Goal: Task Accomplishment & Management: Manage account settings

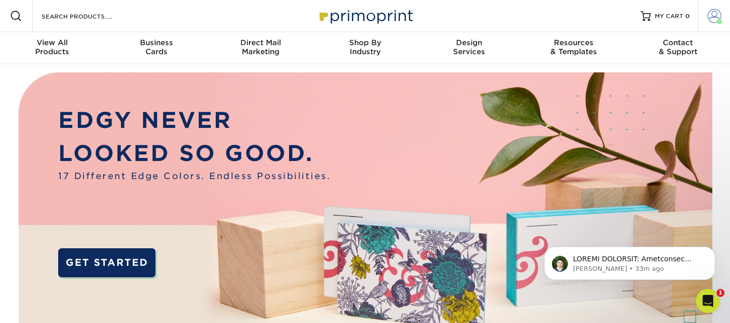
click at [710, 13] on span at bounding box center [714, 16] width 14 height 14
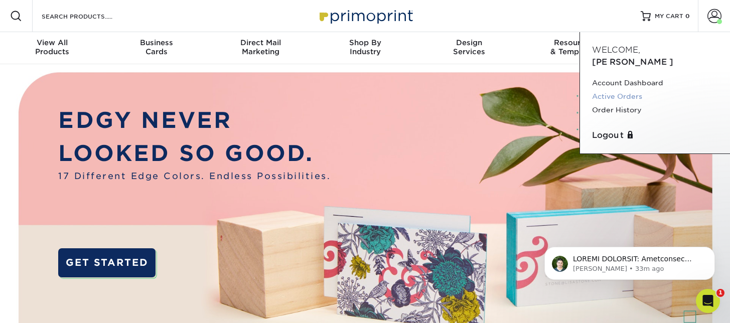
click at [616, 90] on link "Active Orders" at bounding box center [655, 97] width 126 height 14
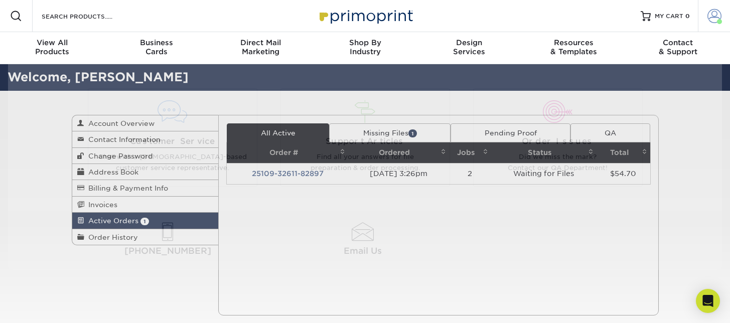
click at [718, 16] on span at bounding box center [714, 16] width 14 height 14
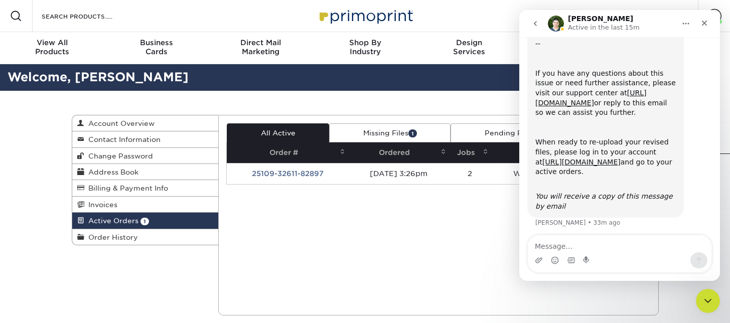
scroll to position [290, 0]
click at [386, 200] on div "Current Orders 1 Active 1 Missing Files" at bounding box center [438, 215] width 440 height 201
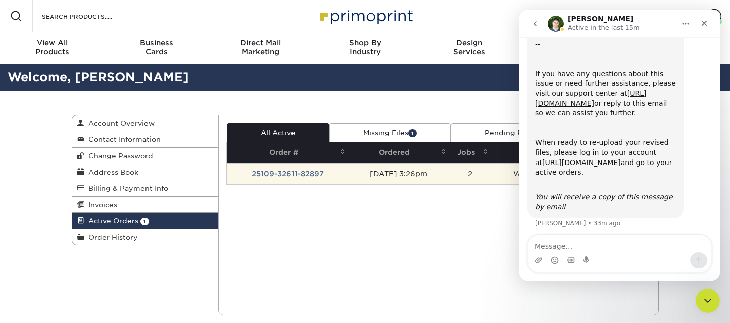
click at [420, 177] on td "10/09/2025 3:26pm" at bounding box center [398, 173] width 100 height 21
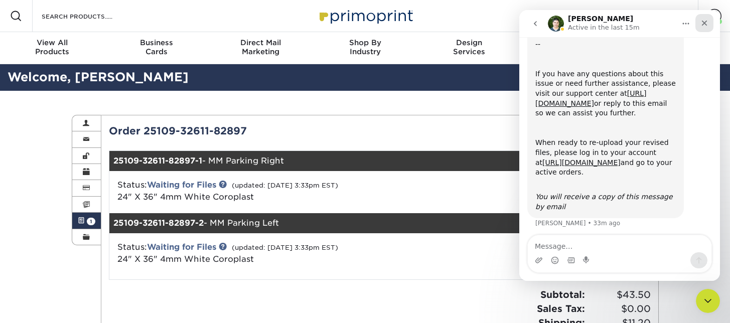
click at [709, 23] on div "Close" at bounding box center [704, 23] width 18 height 18
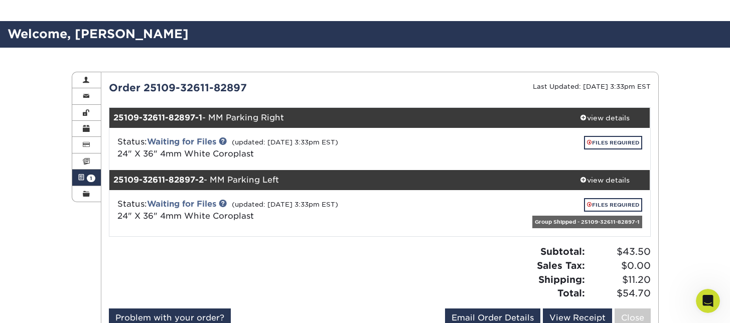
scroll to position [59, 0]
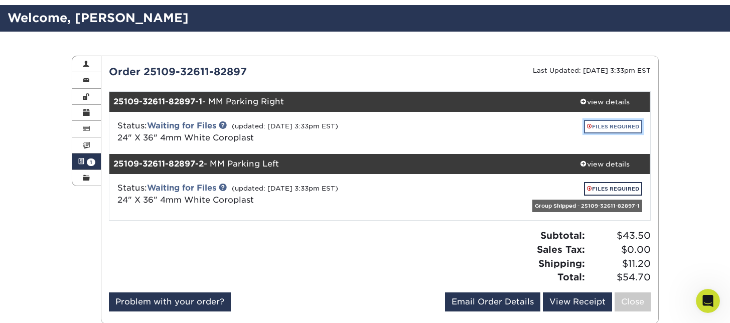
click at [615, 125] on link "FILES REQUIRED" at bounding box center [613, 127] width 58 height 14
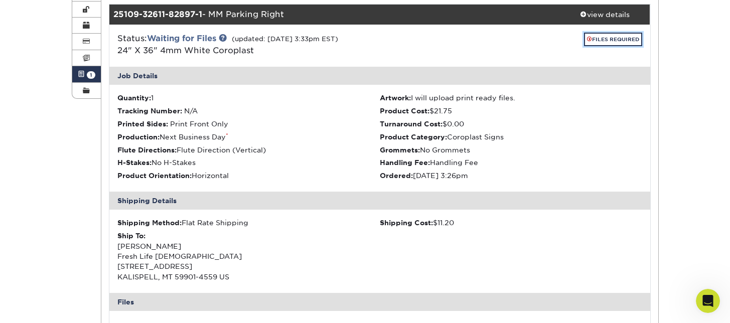
scroll to position [317, 0]
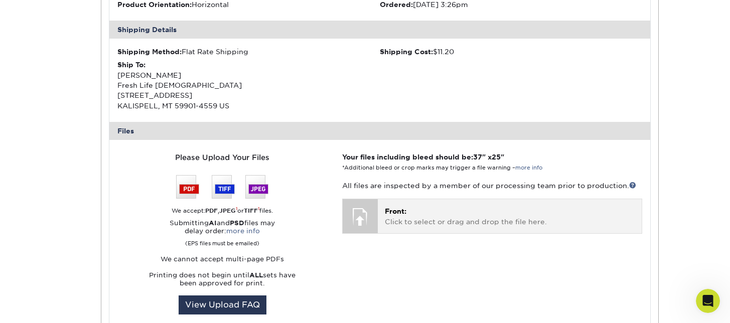
click at [387, 216] on p "Front: Click to select or drag and drop the file here." at bounding box center [509, 216] width 249 height 21
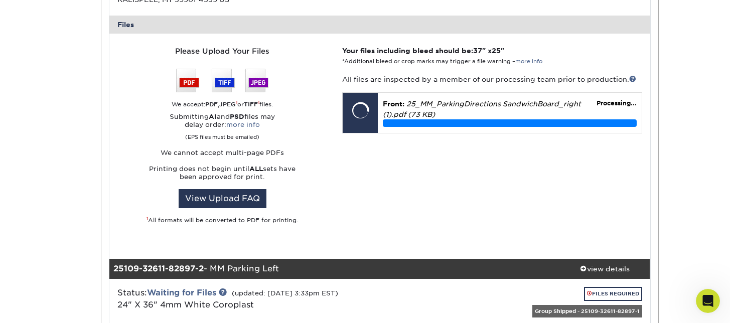
scroll to position [417, 0]
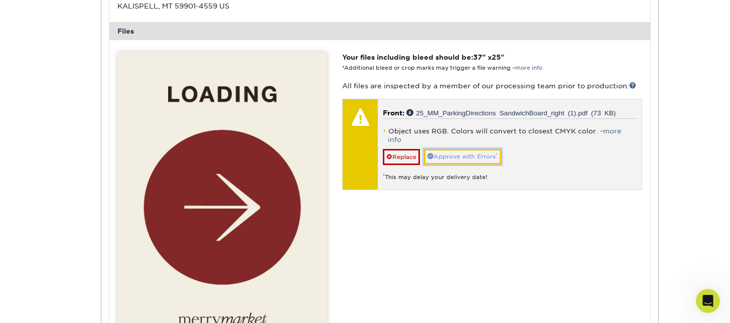
click at [481, 150] on link "Approve with Errors *" at bounding box center [462, 157] width 77 height 16
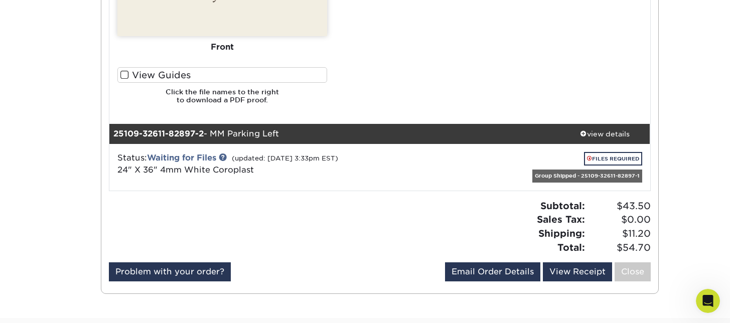
scroll to position [793, 0]
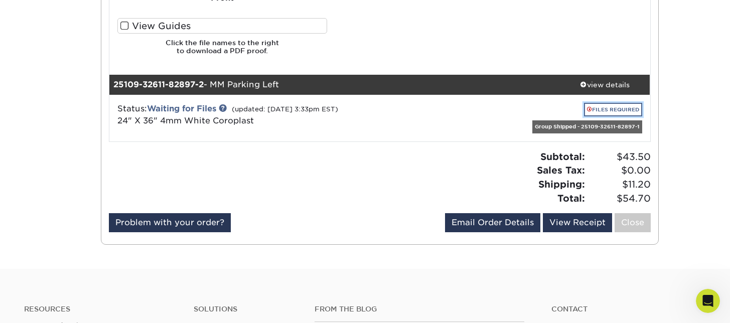
click at [599, 103] on link "FILES REQUIRED" at bounding box center [613, 110] width 58 height 14
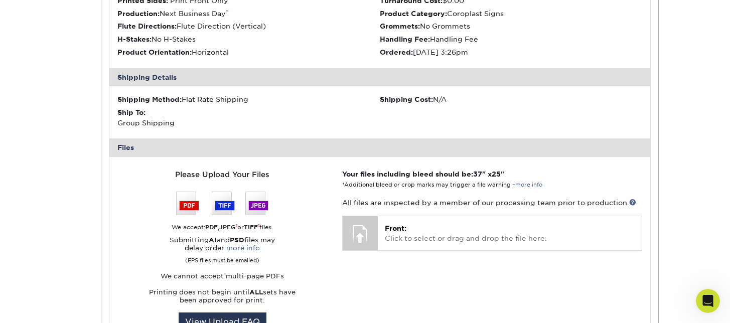
scroll to position [995, 0]
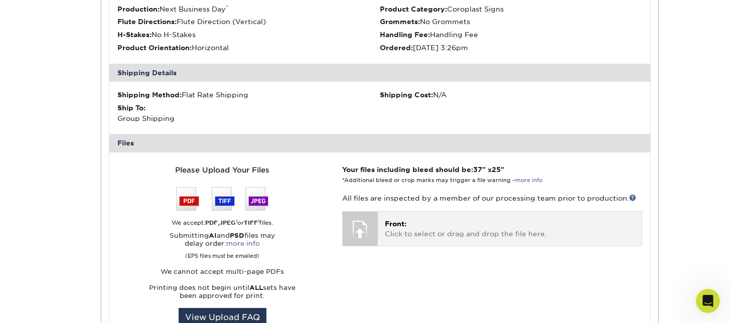
click at [417, 226] on p "Front: Click to select or drag and drop the file here." at bounding box center [509, 229] width 249 height 21
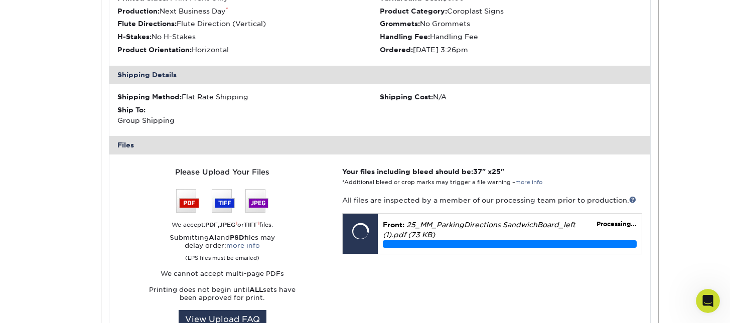
scroll to position [997, 0]
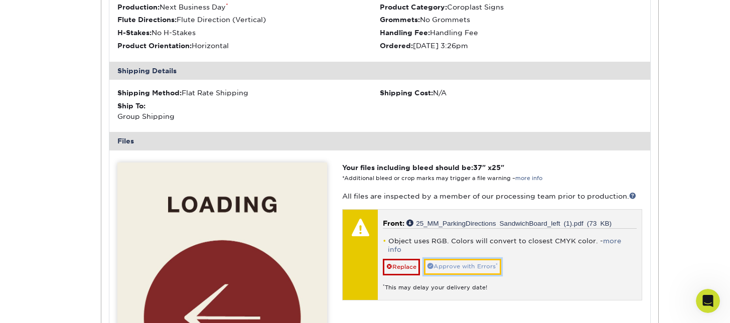
click at [487, 259] on link "Approve with Errors *" at bounding box center [462, 267] width 77 height 16
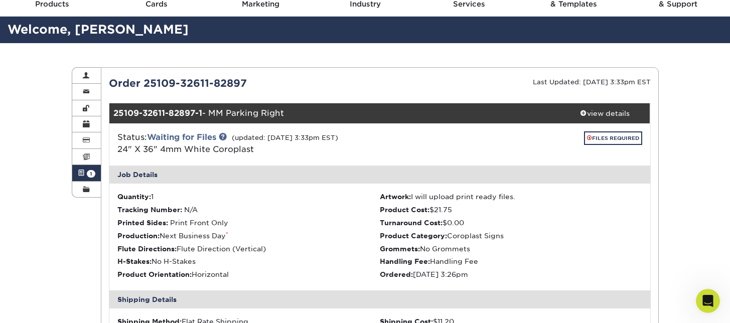
scroll to position [0, 0]
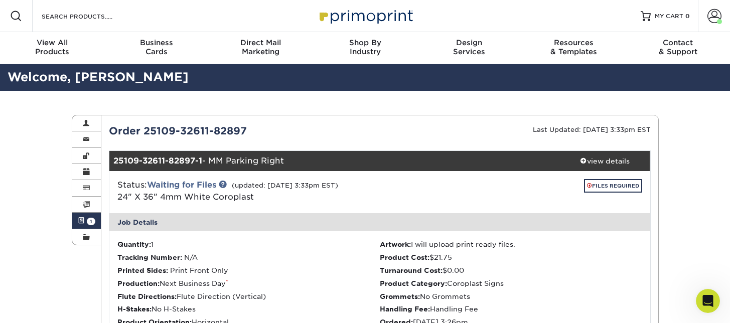
click at [87, 222] on span "1" at bounding box center [91, 222] width 9 height 8
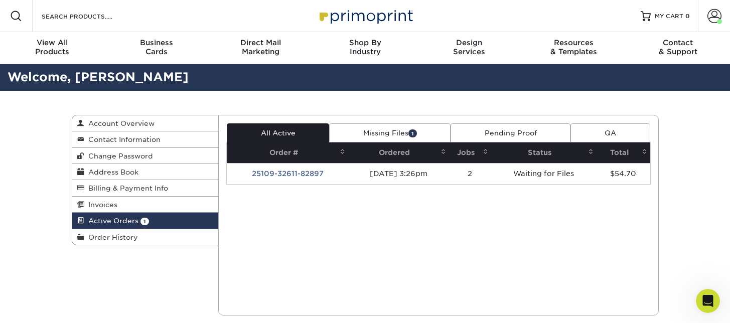
click at [379, 136] on link "Missing Files 1" at bounding box center [389, 132] width 121 height 19
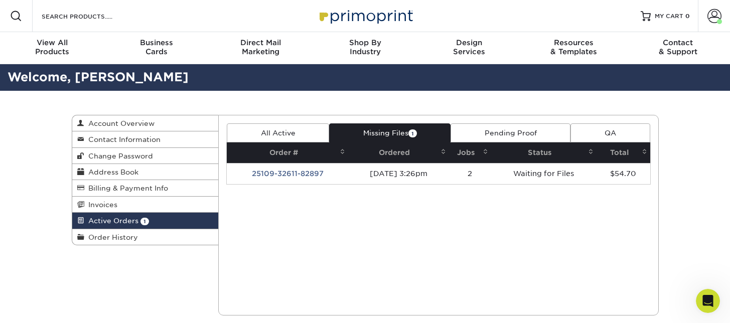
click at [276, 132] on link "All Active" at bounding box center [278, 132] width 102 height 19
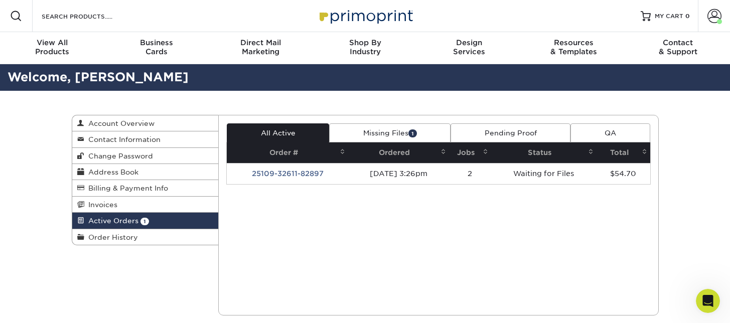
click at [398, 127] on link "Missing Files 1" at bounding box center [389, 132] width 121 height 19
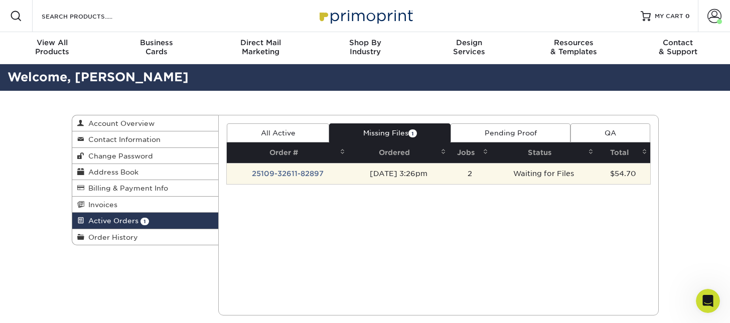
click at [530, 171] on td "Waiting for Files" at bounding box center [543, 173] width 105 height 21
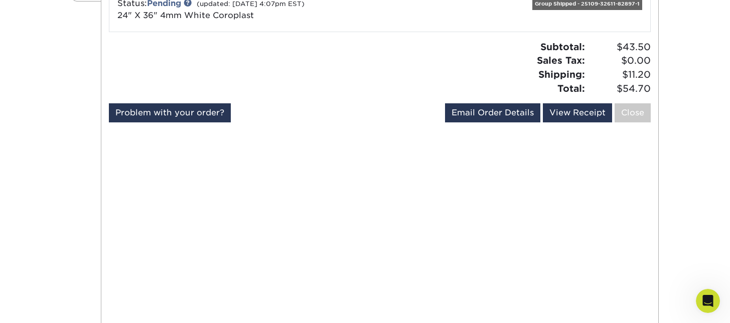
scroll to position [32, 0]
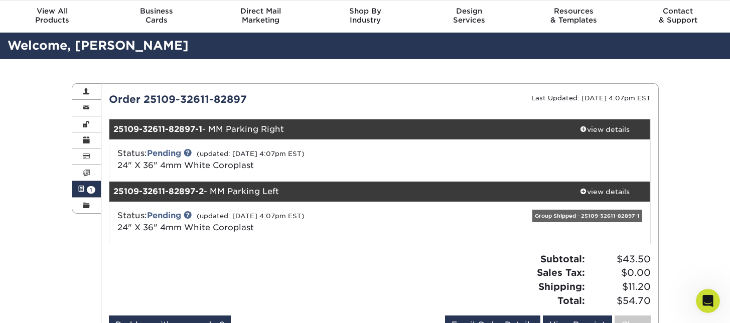
click at [359, 144] on div "Status: Pending (updated: 10/09/2025 4:07pm EST) 24" X 36" 4mm White Coroplast" at bounding box center [380, 160] width 556 height 42
click at [629, 130] on div "view details" at bounding box center [605, 129] width 90 height 10
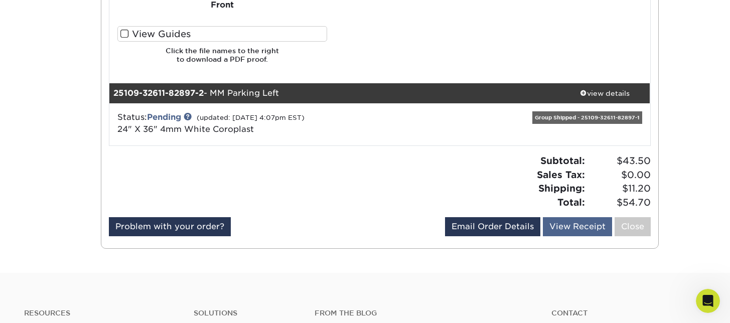
scroll to position [1030, 0]
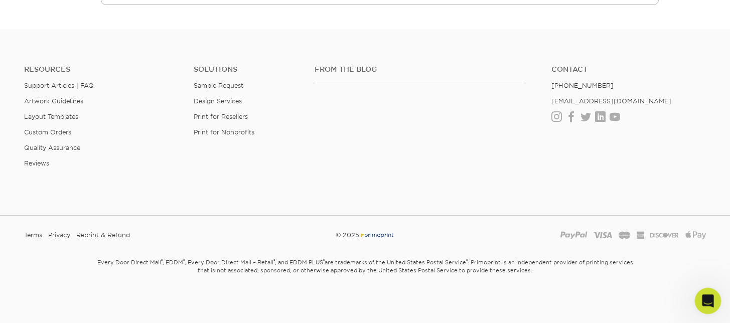
click at [717, 299] on div "Open Intercom Messenger" at bounding box center [706, 299] width 33 height 33
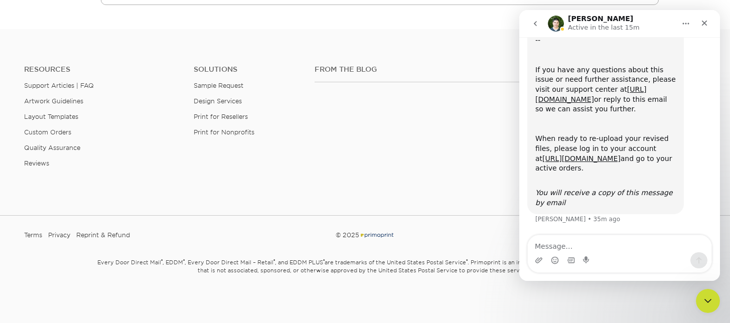
scroll to position [304, 0]
type textarea "Ok - just uploaded new files!"
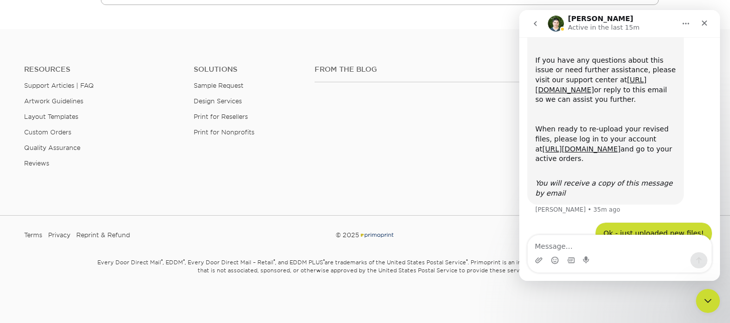
scroll to position [334, 0]
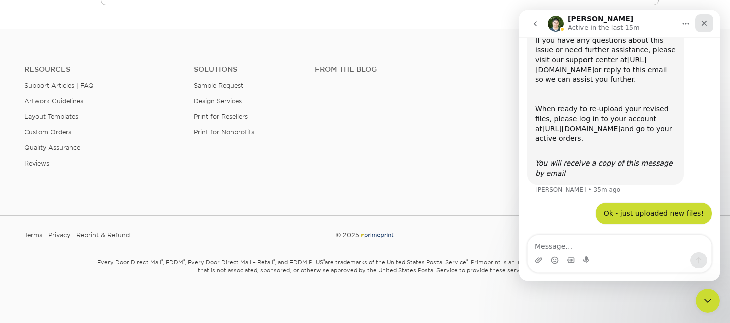
drag, startPoint x: 707, startPoint y: 23, endPoint x: 986, endPoint y: 59, distance: 281.7
click at [707, 23] on icon "Close" at bounding box center [704, 23] width 8 height 8
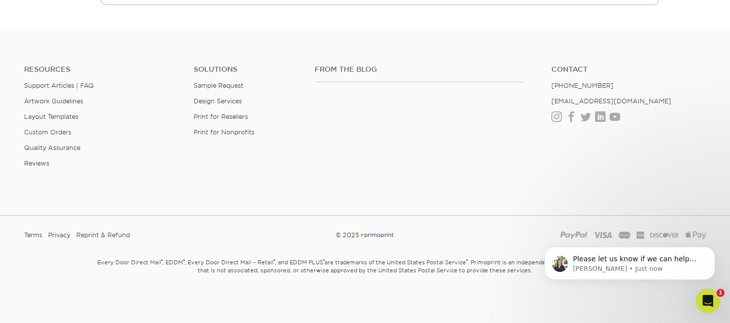
scroll to position [439, 0]
click at [716, 303] on div "Open Intercom Messenger" at bounding box center [706, 299] width 33 height 33
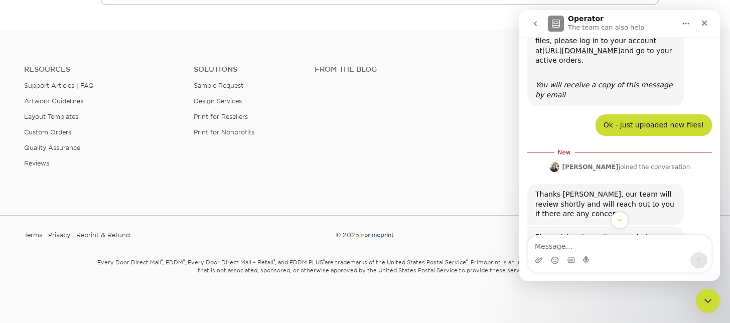
scroll to position [455, 0]
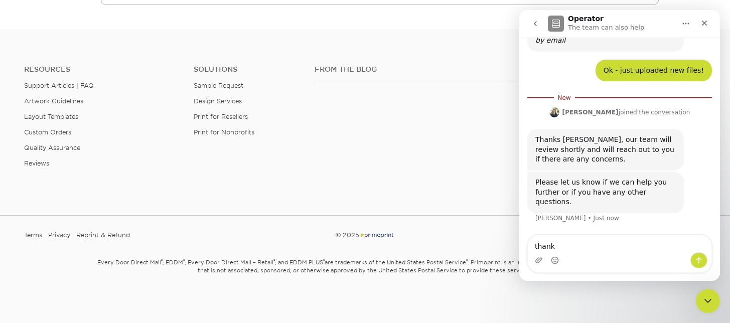
type textarea "thanks"
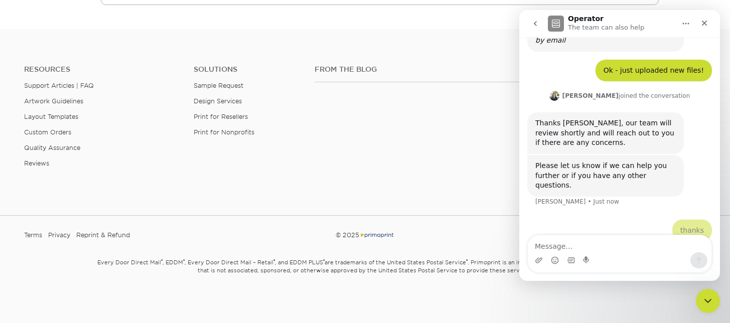
scroll to position [469, 0]
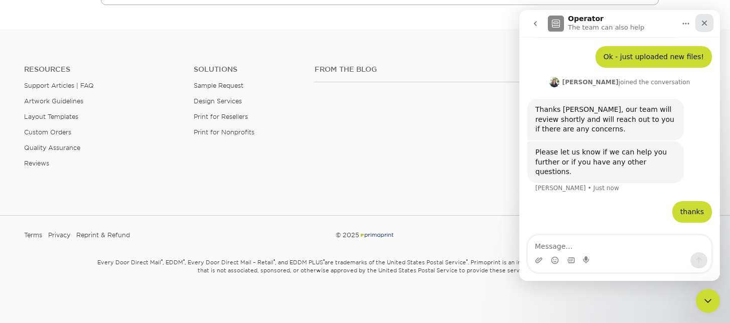
click at [704, 19] on icon "Close" at bounding box center [704, 23] width 8 height 8
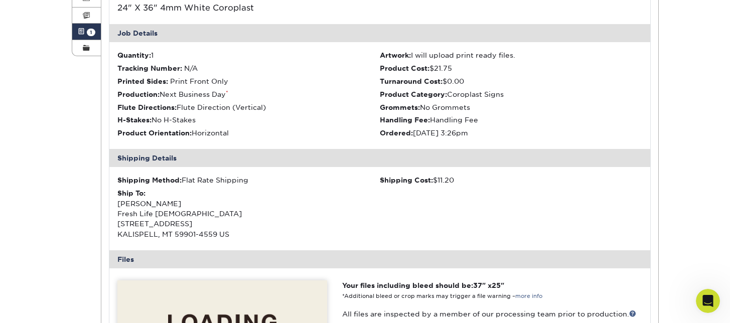
scroll to position [0, 0]
